Goal: Transaction & Acquisition: Purchase product/service

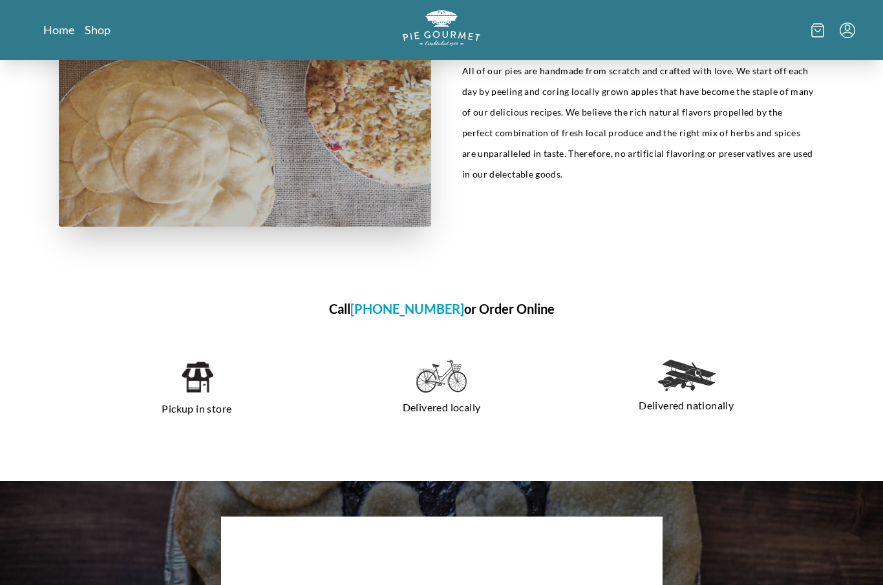
click at [189, 394] on img at bounding box center [196, 378] width 33 height 35
click at [520, 317] on h1 "Call [PHONE_NUMBER] or Order Online" at bounding box center [441, 308] width 765 height 19
click at [508, 306] on h1 "Call [PHONE_NUMBER] or Order Online" at bounding box center [441, 308] width 765 height 19
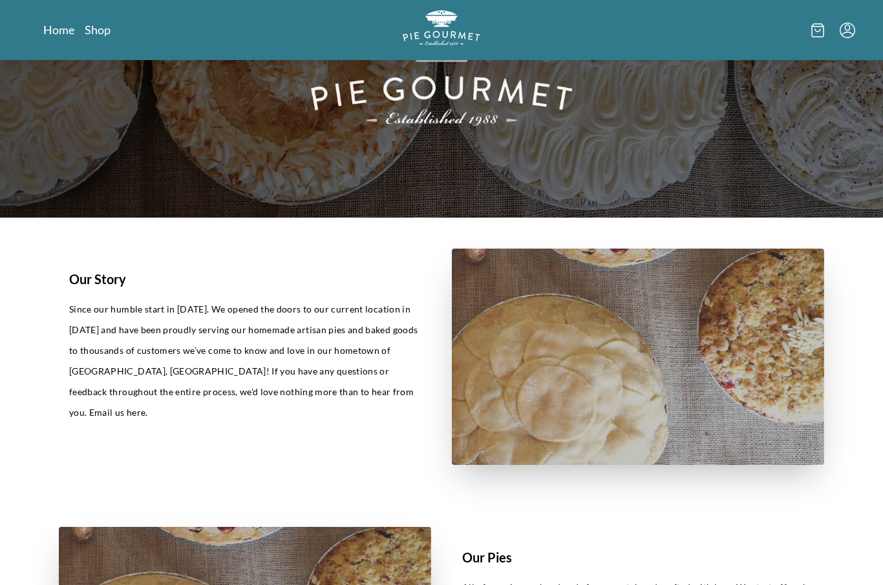
scroll to position [0, 0]
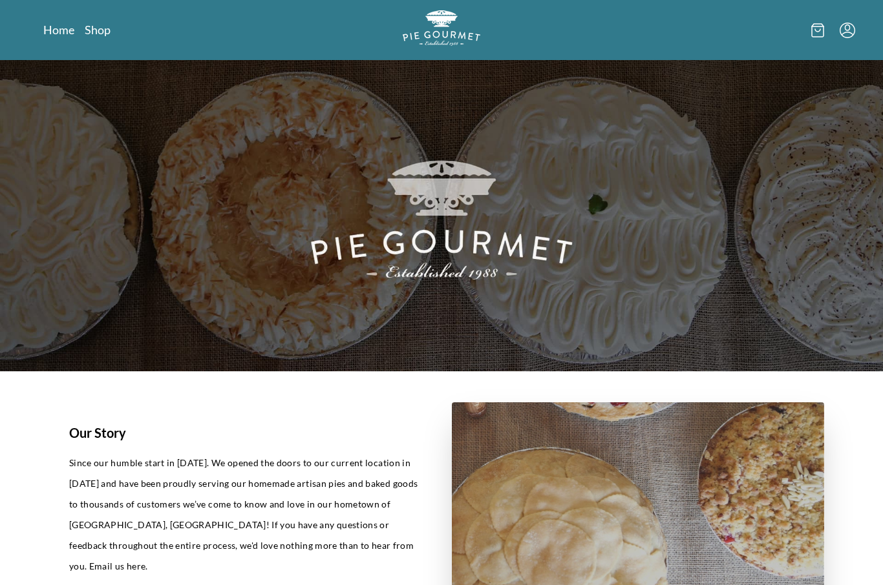
click at [92, 33] on link "Shop" at bounding box center [98, 30] width 26 height 16
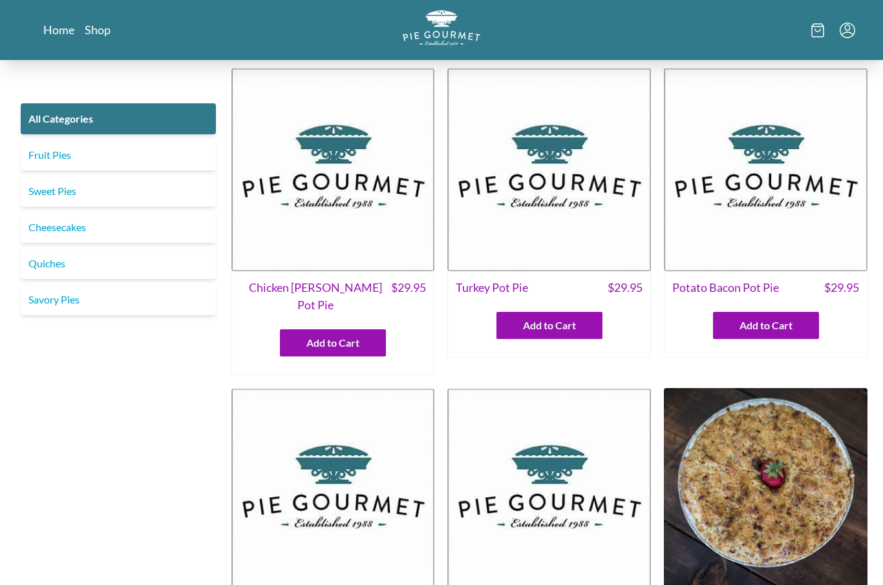
click at [98, 145] on link "Fruit Pies" at bounding box center [118, 155] width 195 height 31
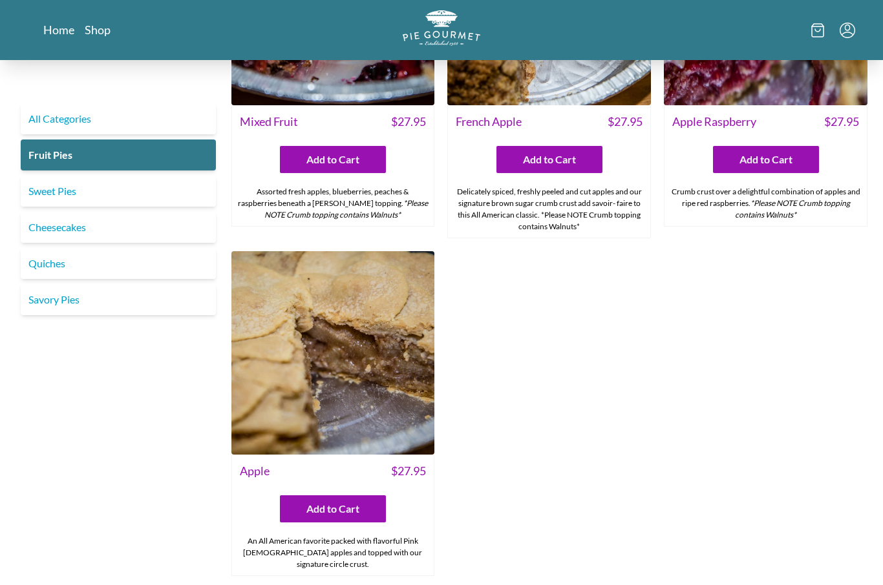
scroll to position [1329, 0]
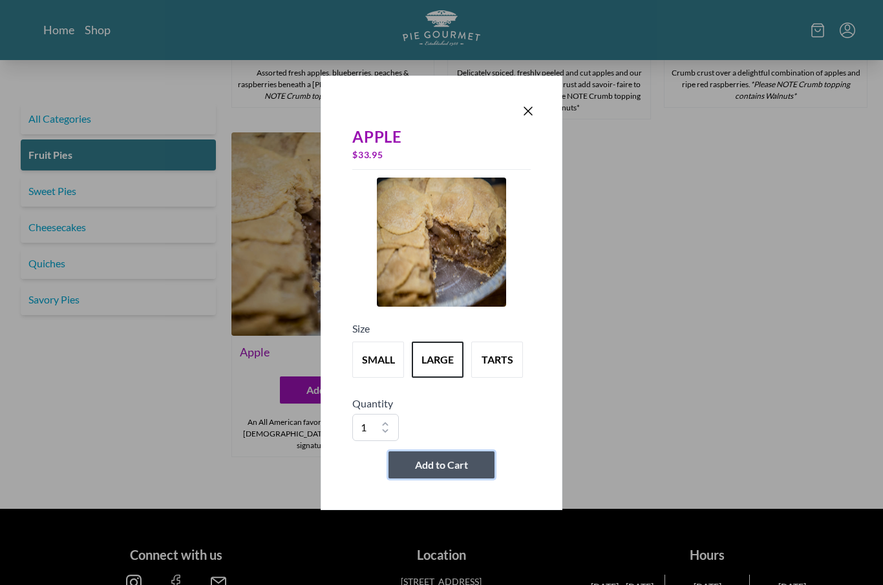
click at [448, 473] on span "Add to Cart" at bounding box center [441, 466] width 53 height 16
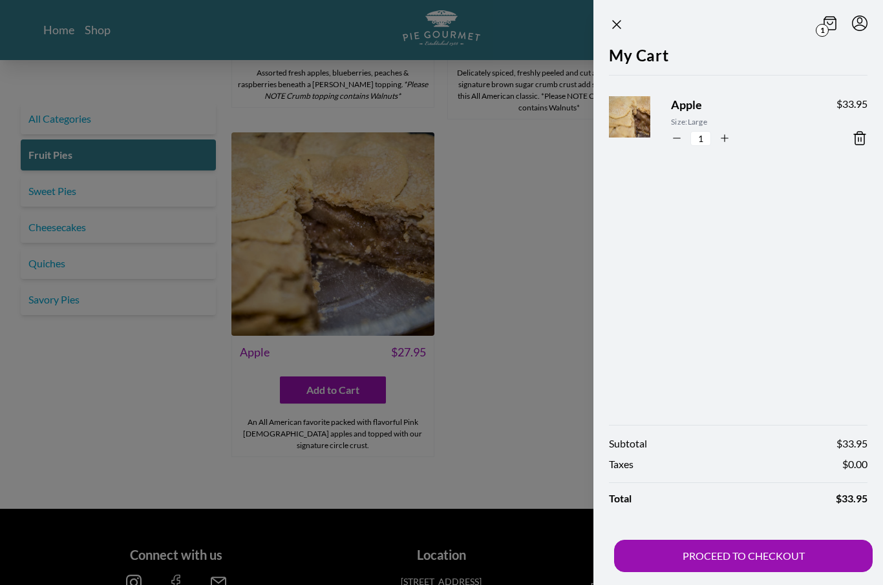
click at [800, 573] on button "PROCEED TO CHECKOUT" at bounding box center [743, 556] width 258 height 32
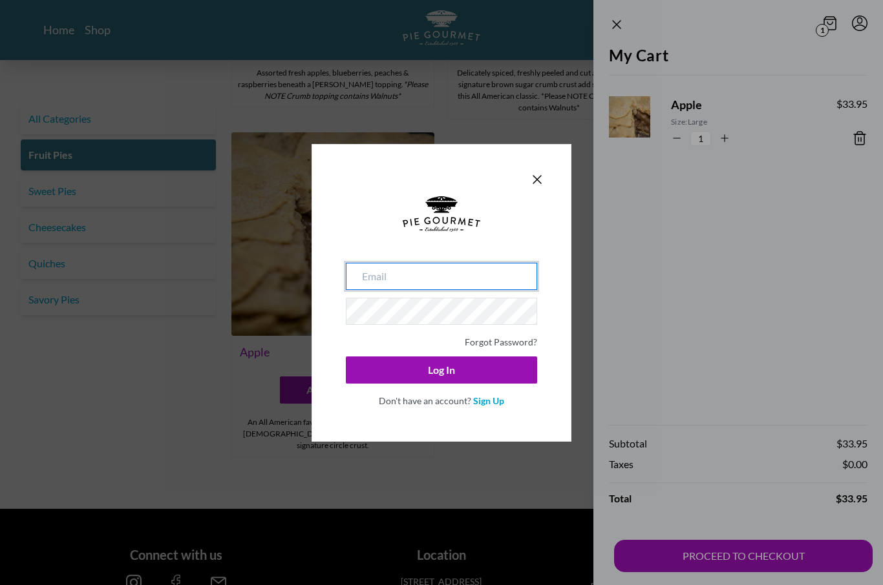
click at [503, 290] on input "email" at bounding box center [441, 276] width 191 height 27
type input "[EMAIL_ADDRESS][DOMAIN_NAME]"
click at [441, 384] on button "Log In" at bounding box center [441, 370] width 191 height 27
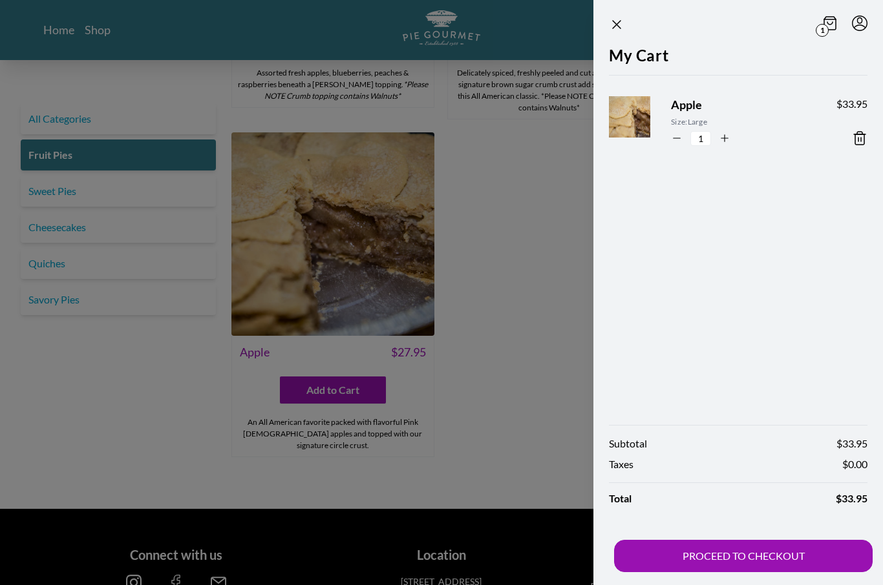
click at [821, 573] on button "PROCEED TO CHECKOUT" at bounding box center [743, 556] width 258 height 32
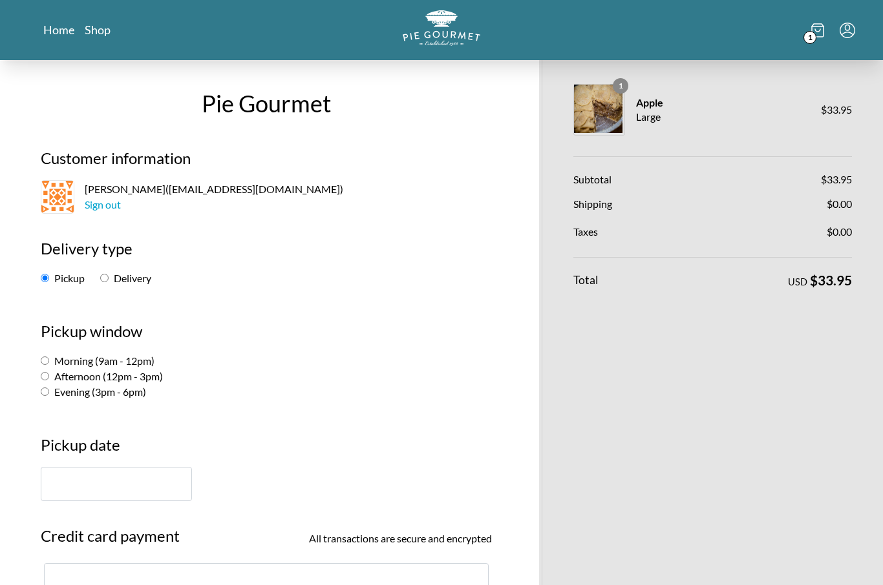
scroll to position [3, 0]
click at [45, 364] on input "Morning (9am - 12pm)" at bounding box center [45, 361] width 8 height 8
radio input "true"
click at [63, 484] on input "text" at bounding box center [116, 484] width 151 height 34
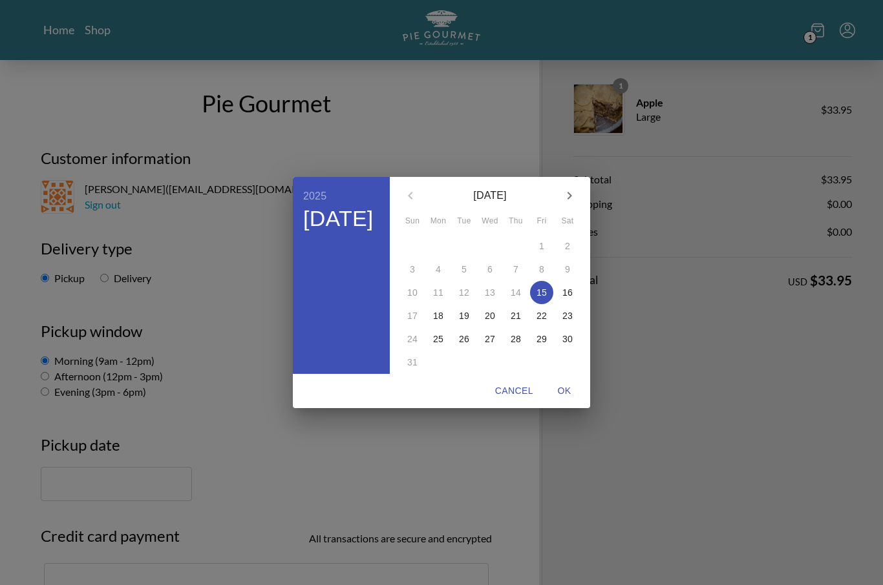
click at [573, 299] on span "16" at bounding box center [567, 292] width 23 height 13
click at [569, 403] on button "OK" at bounding box center [563, 391] width 41 height 24
type input "[DATE]"
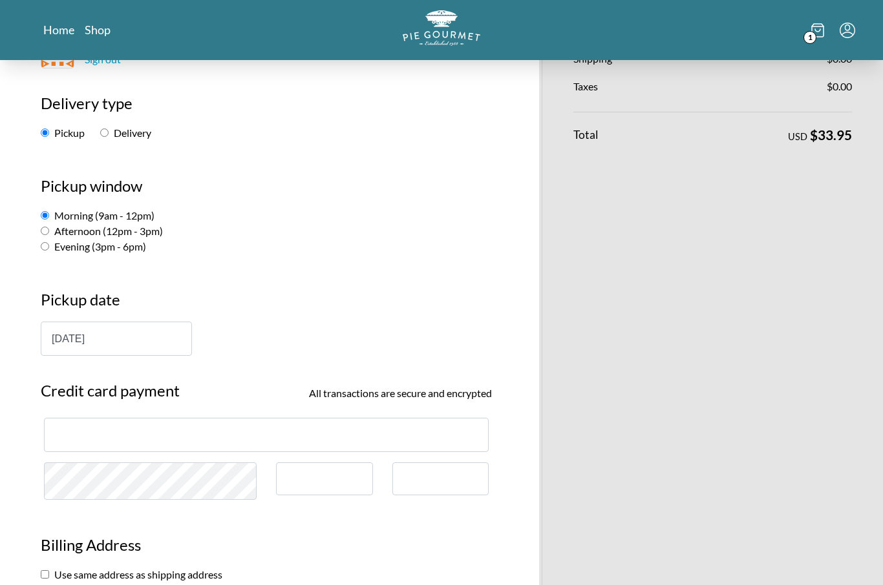
scroll to position [148, 0]
click at [333, 489] on div at bounding box center [324, 479] width 97 height 33
click at [328, 467] on div at bounding box center [324, 479] width 97 height 33
click at [310, 485] on div at bounding box center [324, 479] width 97 height 33
click at [316, 493] on div at bounding box center [324, 479] width 97 height 33
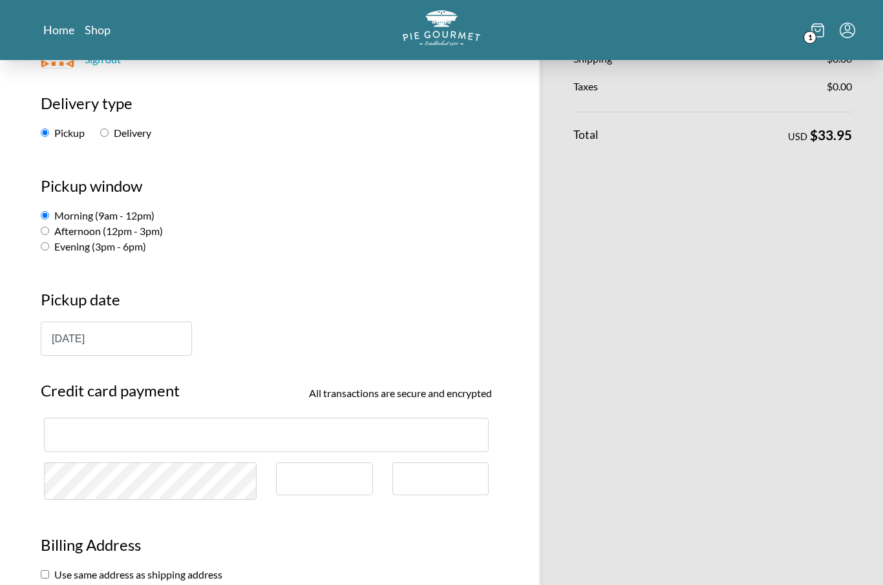
click at [456, 486] on div at bounding box center [440, 479] width 97 height 33
click at [444, 469] on div at bounding box center [440, 479] width 97 height 33
click at [449, 472] on div at bounding box center [440, 479] width 97 height 33
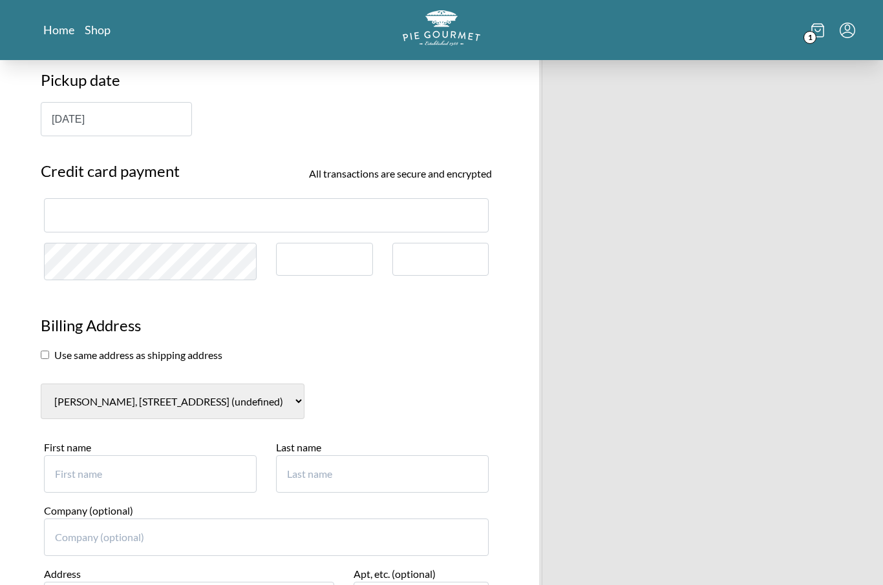
scroll to position [371, 0]
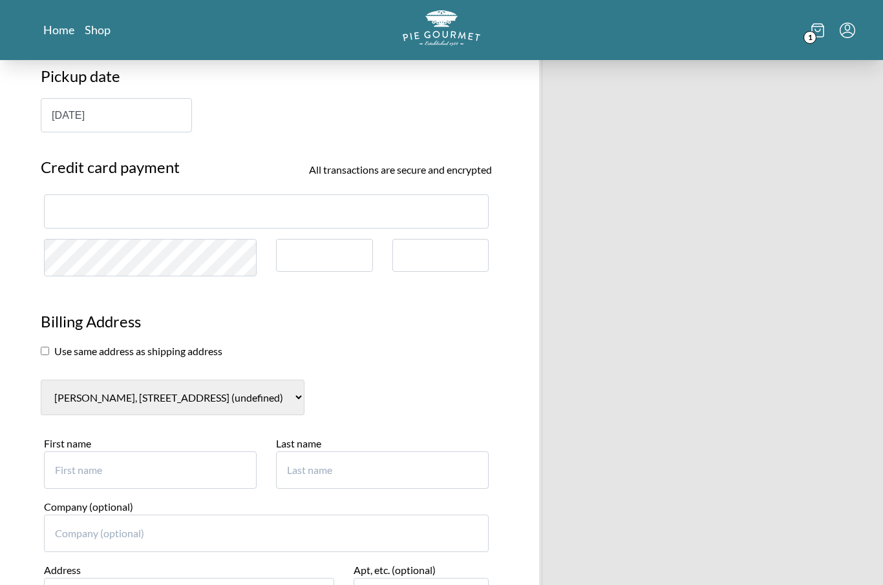
click at [43, 356] on input "checkbox" at bounding box center [45, 352] width 8 height 8
checkbox input "true"
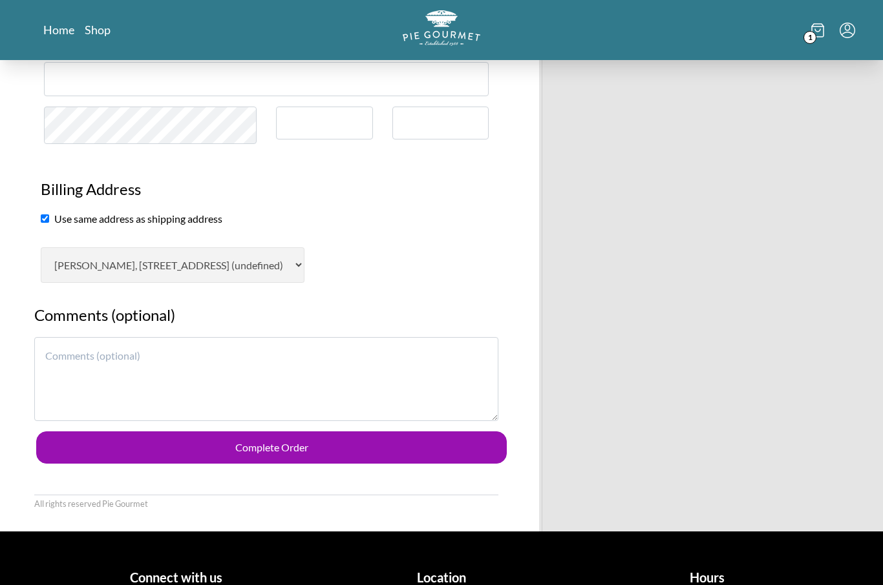
scroll to position [522, 0]
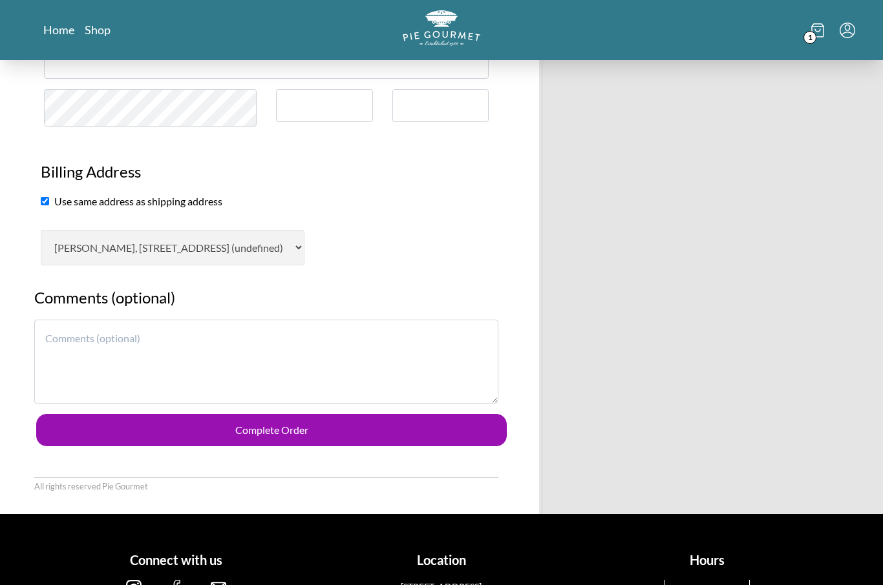
click at [254, 424] on button "Complete Order" at bounding box center [271, 430] width 470 height 32
